Goal: Check status

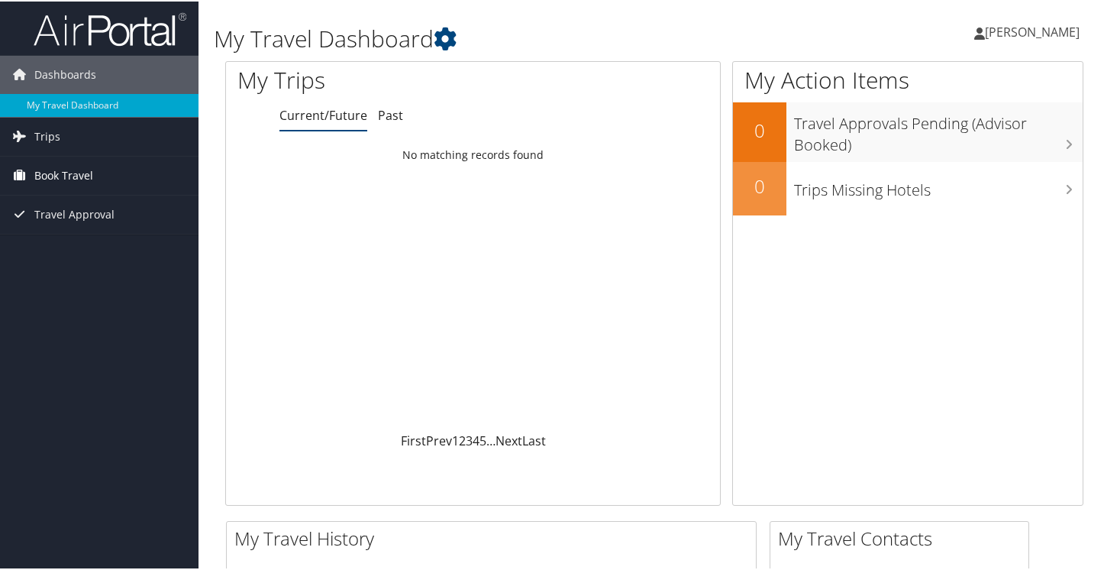
click at [153, 164] on link "Book Travel" at bounding box center [99, 174] width 198 height 38
click at [124, 137] on link "Trips" at bounding box center [99, 135] width 198 height 38
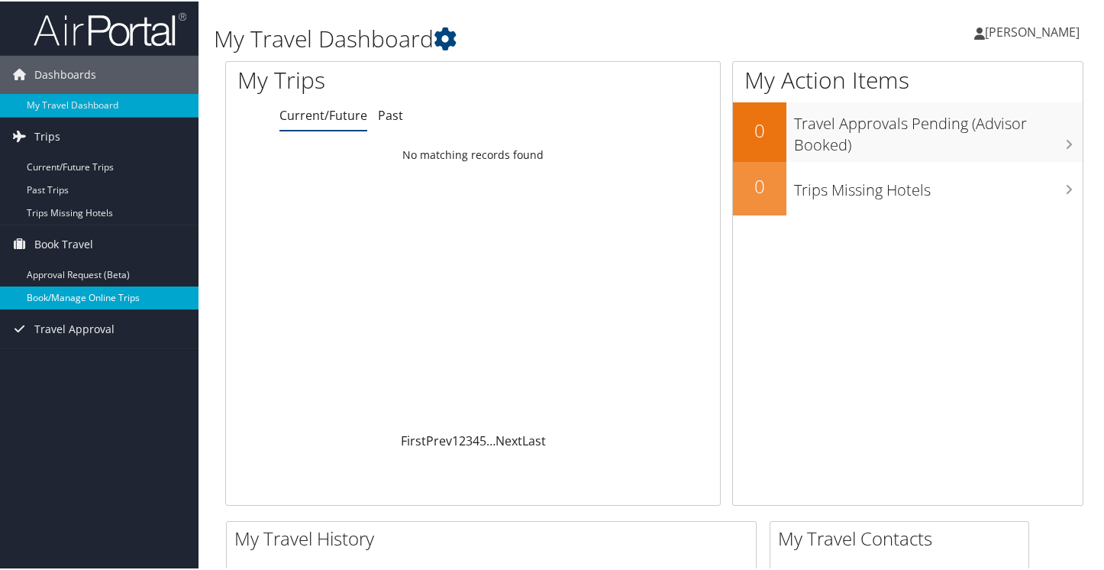
click at [98, 289] on link "Book/Manage Online Trips" at bounding box center [99, 296] width 198 height 23
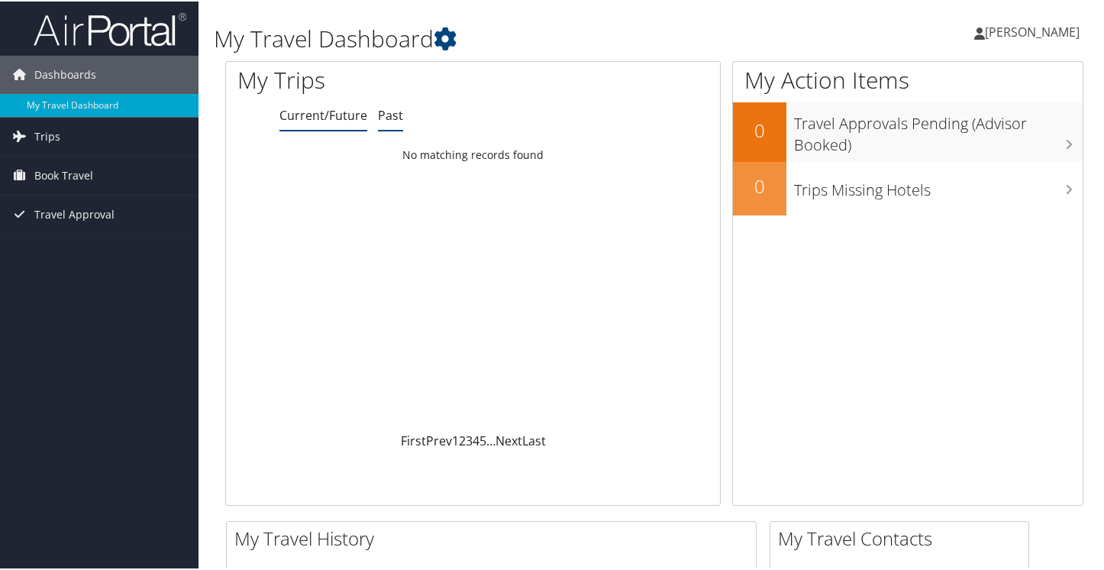
click at [382, 110] on link "Past" at bounding box center [390, 113] width 25 height 17
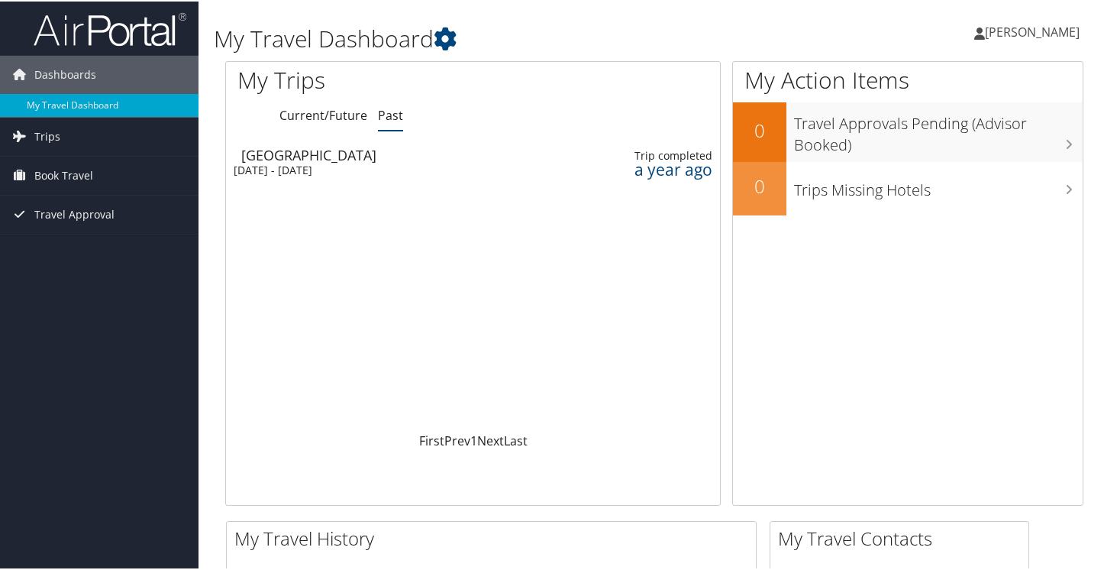
click at [389, 150] on div "Miami" at bounding box center [318, 154] width 155 height 14
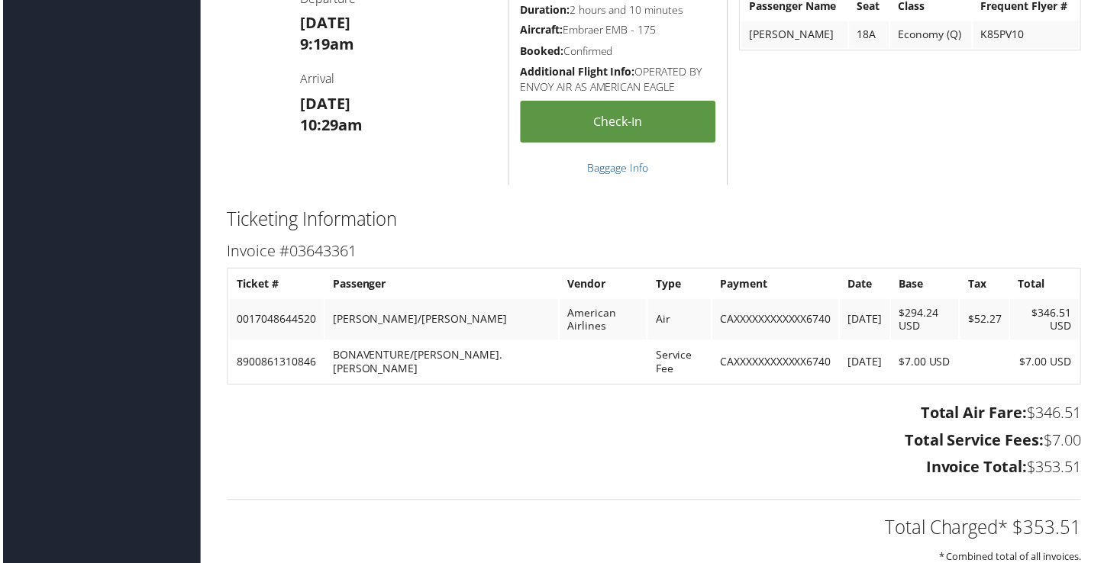
scroll to position [1217, 0]
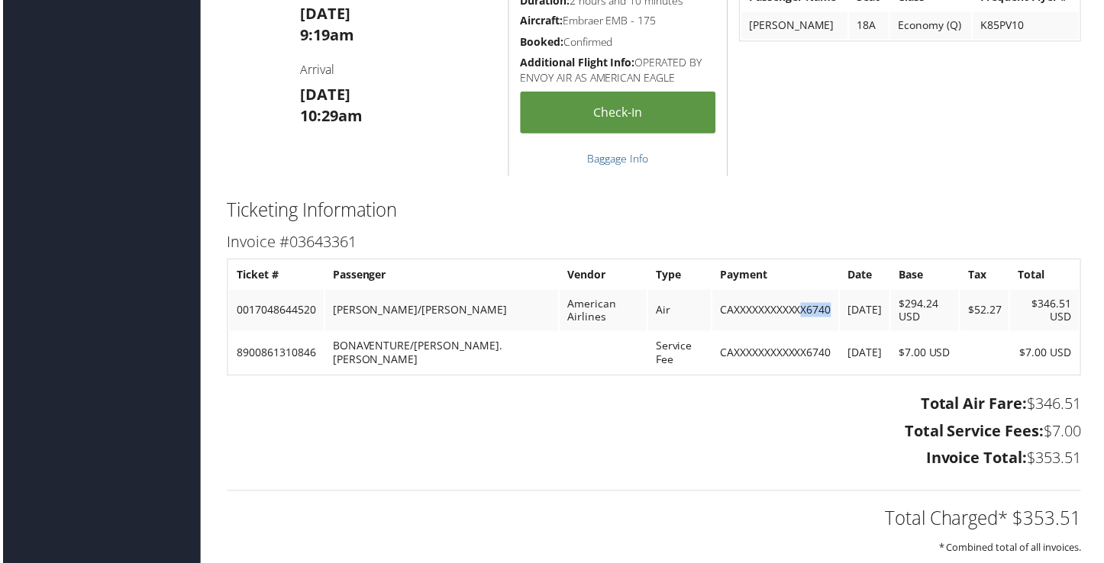
drag, startPoint x: 804, startPoint y: 309, endPoint x: 770, endPoint y: 308, distance: 33.6
click at [770, 308] on td "CAXXXXXXXXXXXX6740" at bounding box center [776, 312] width 127 height 41
click at [780, 423] on h3 "Total Service Fees: $7.00" at bounding box center [654, 433] width 858 height 21
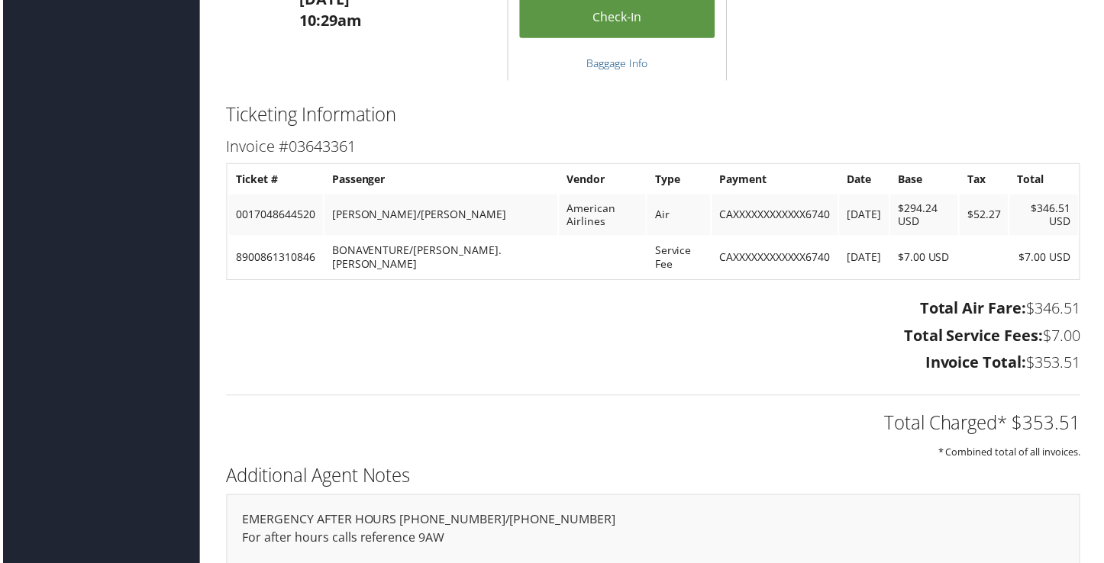
scroll to position [1314, 1]
